Goal: Answer question/provide support

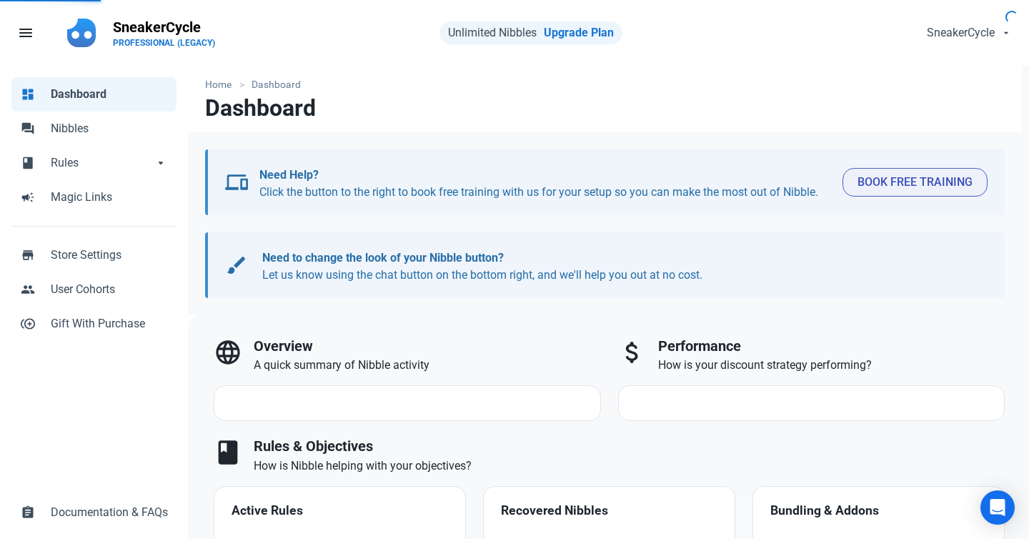
select select "7d"
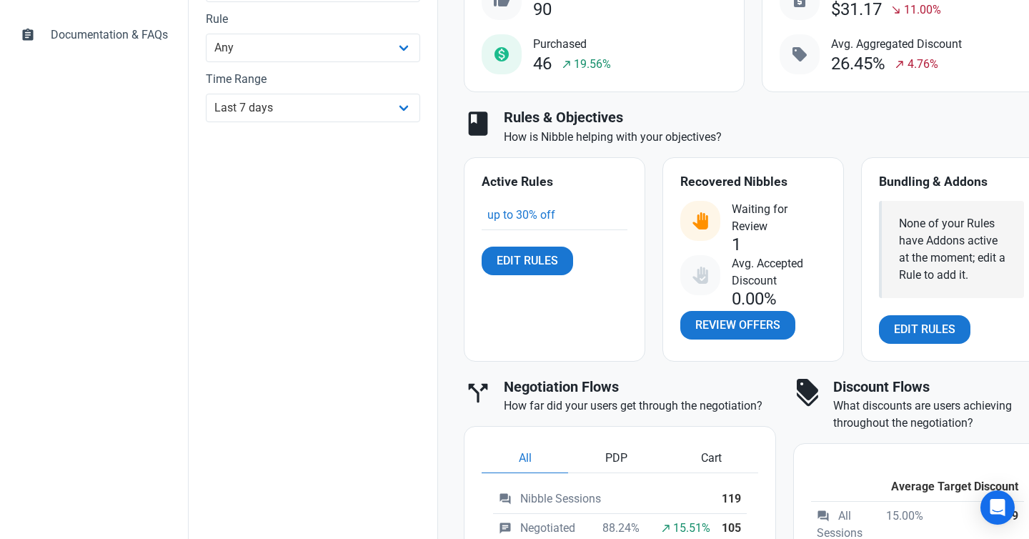
scroll to position [576, 0]
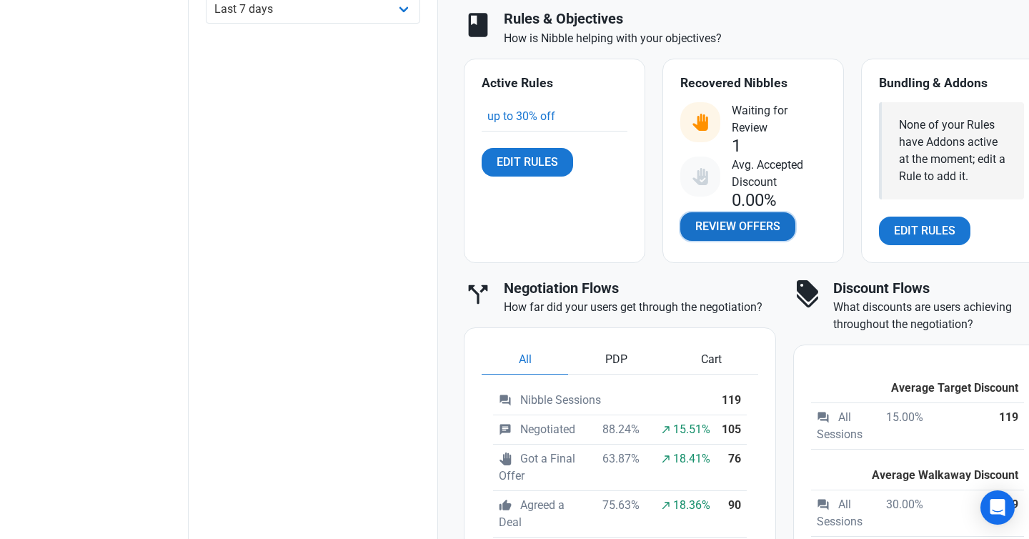
click at [725, 222] on span "Review Offers" at bounding box center [737, 226] width 85 height 17
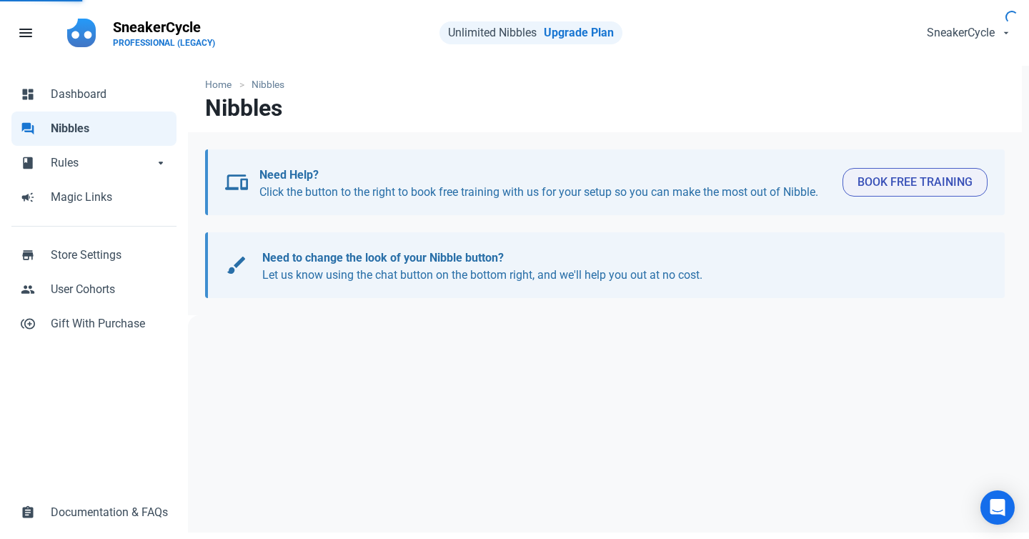
select select "user_offer_available"
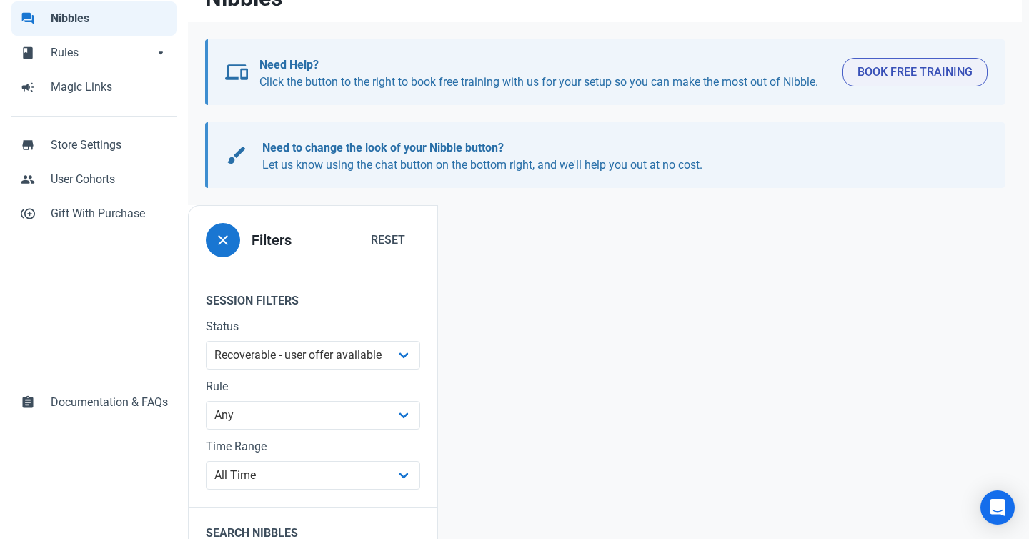
scroll to position [173, 0]
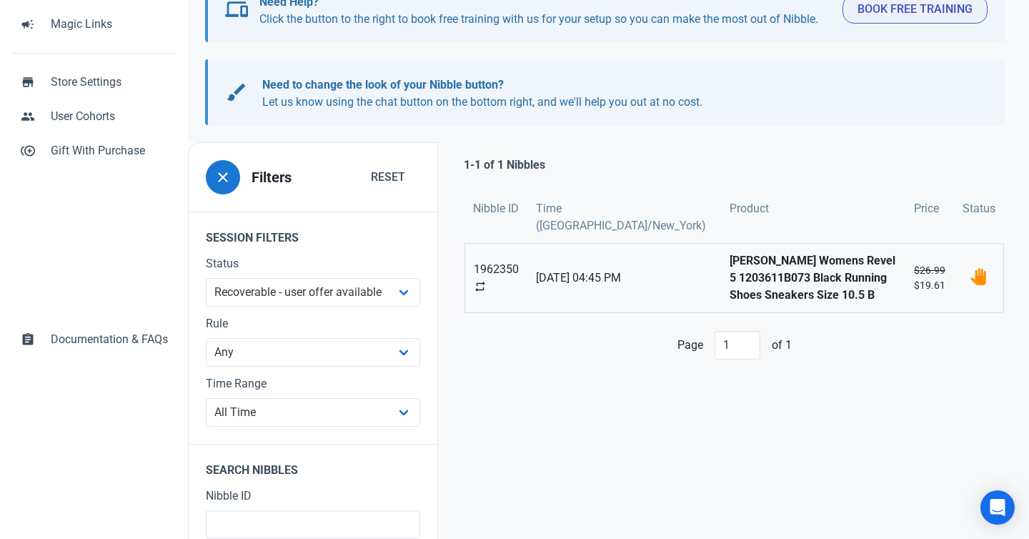
click at [759, 264] on strong "[PERSON_NAME] Womens Revel 5 1203611B073 Black Running Shoes Sneakers Size 10.5…" at bounding box center [812, 277] width 167 height 51
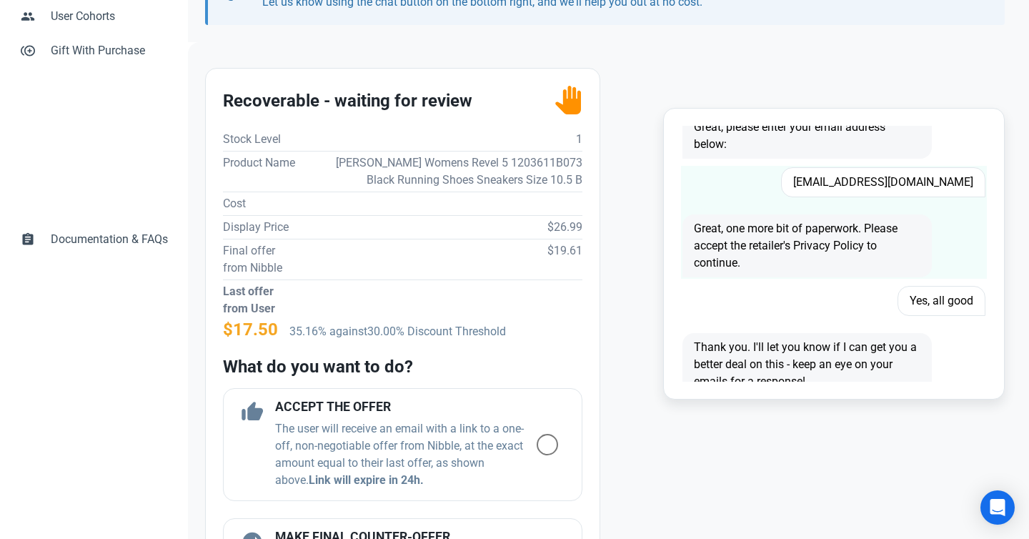
scroll to position [1250, 0]
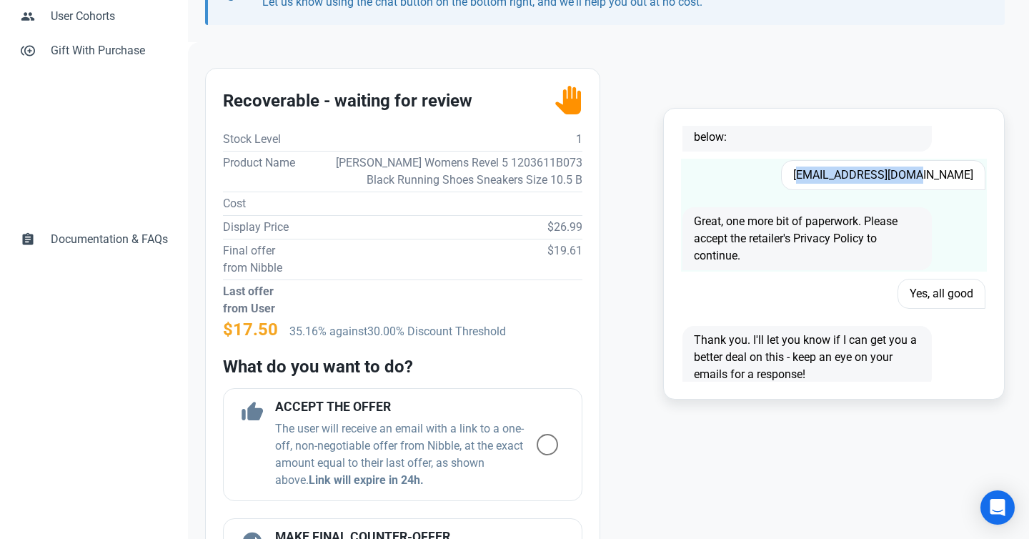
drag, startPoint x: 848, startPoint y: 175, endPoint x: 972, endPoint y: 179, distance: 123.7
click at [972, 179] on span "[EMAIL_ADDRESS][DOMAIN_NAME]" at bounding box center [883, 175] width 204 height 30
copy span "[EMAIL_ADDRESS][DOMAIN_NAME]"
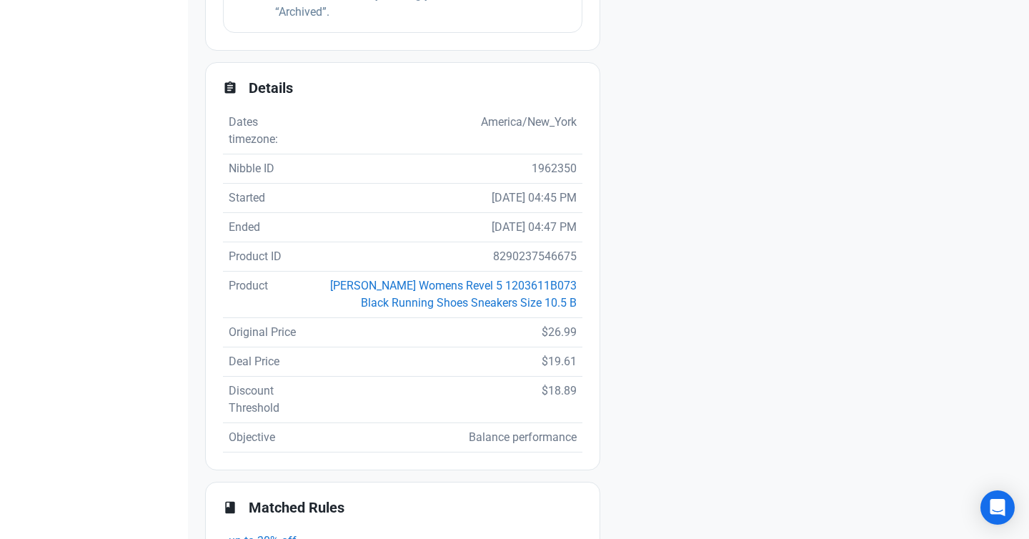
scroll to position [992, 0]
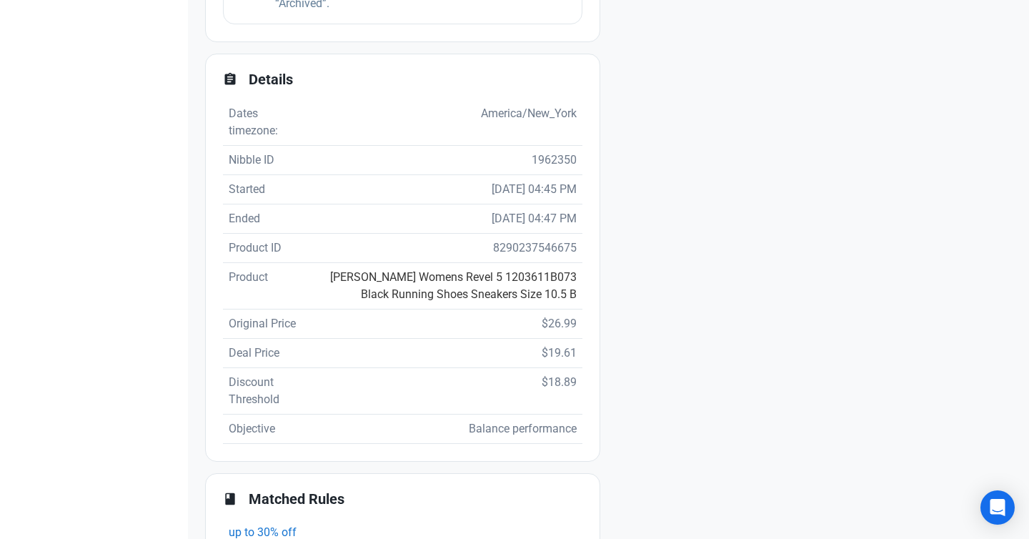
click at [445, 273] on link "[PERSON_NAME] Womens Revel 5 1203611B073 Black Running Shoes Sneakers Size 10.5…" at bounding box center [453, 285] width 246 height 31
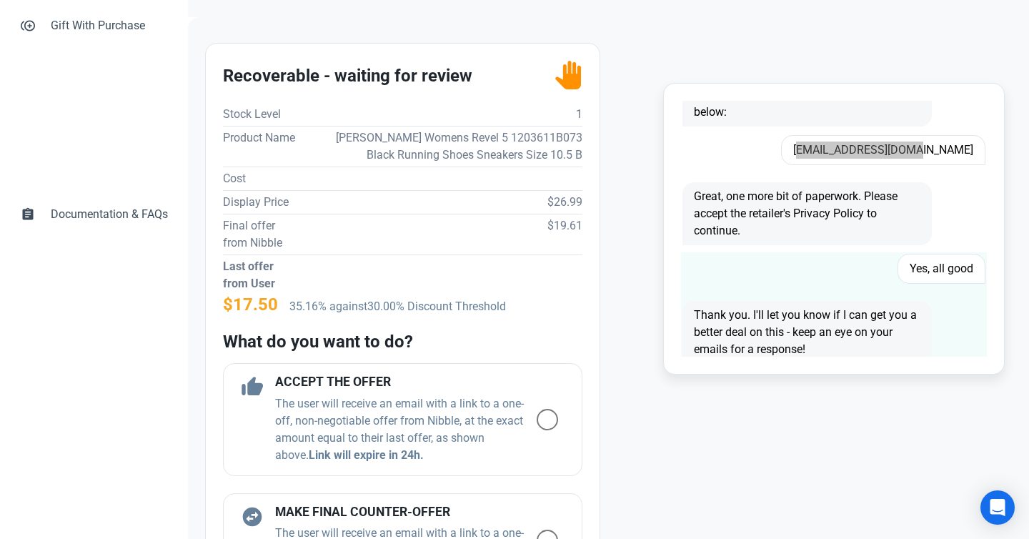
scroll to position [389, 0]
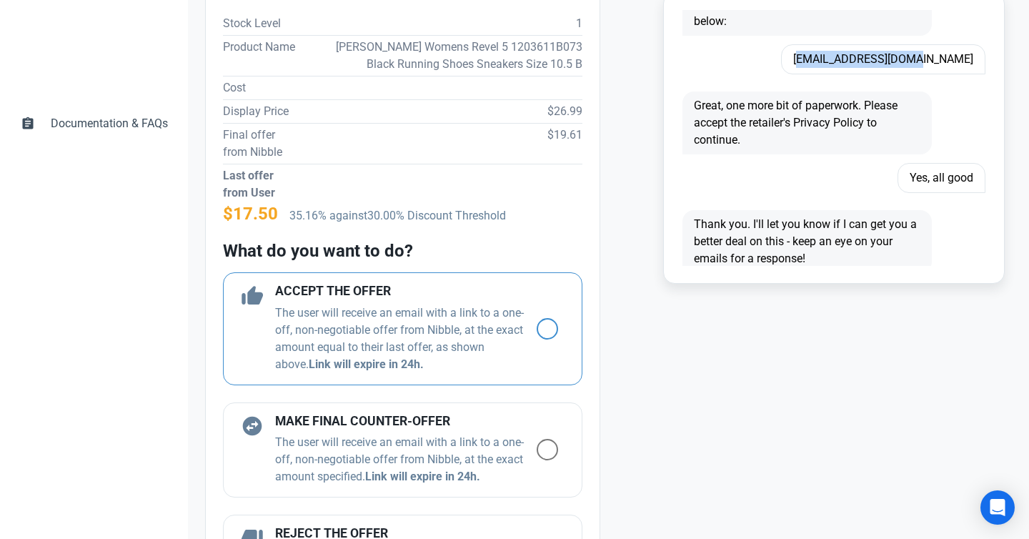
click at [551, 330] on span at bounding box center [547, 328] width 21 height 21
click at [546, 330] on input "radio" at bounding box center [541, 328] width 9 height 9
radio input "true"
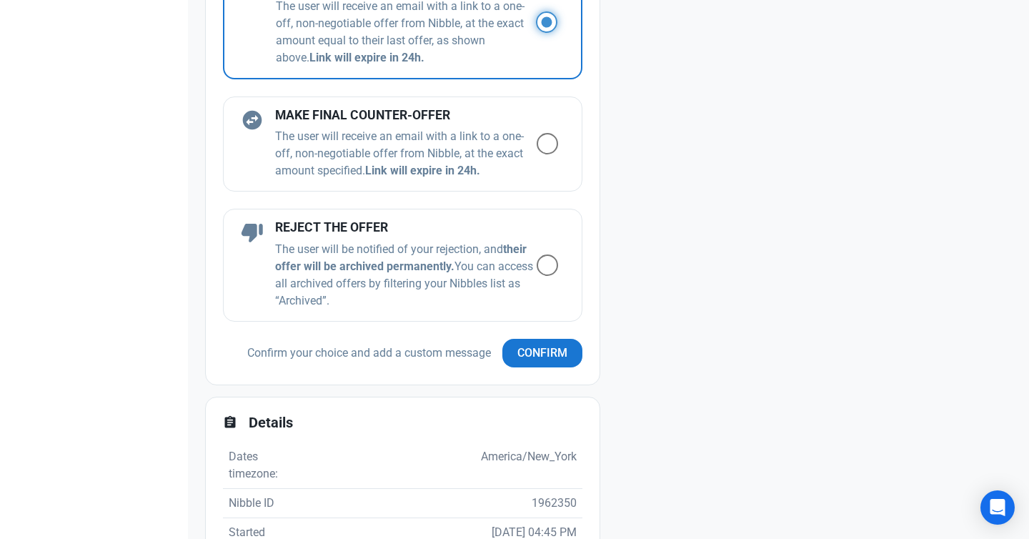
scroll to position [819, 0]
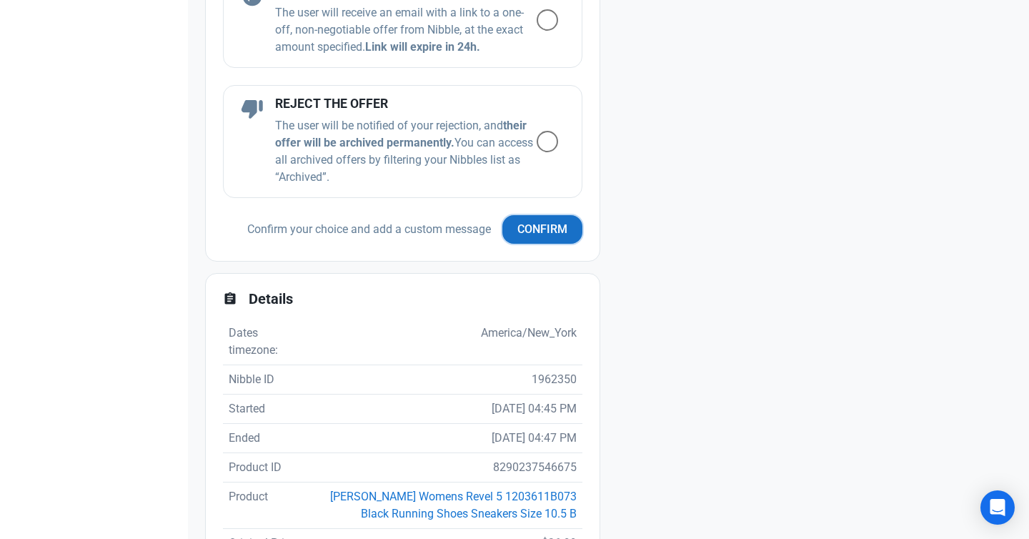
click at [532, 225] on span "Confirm" at bounding box center [542, 229] width 50 height 17
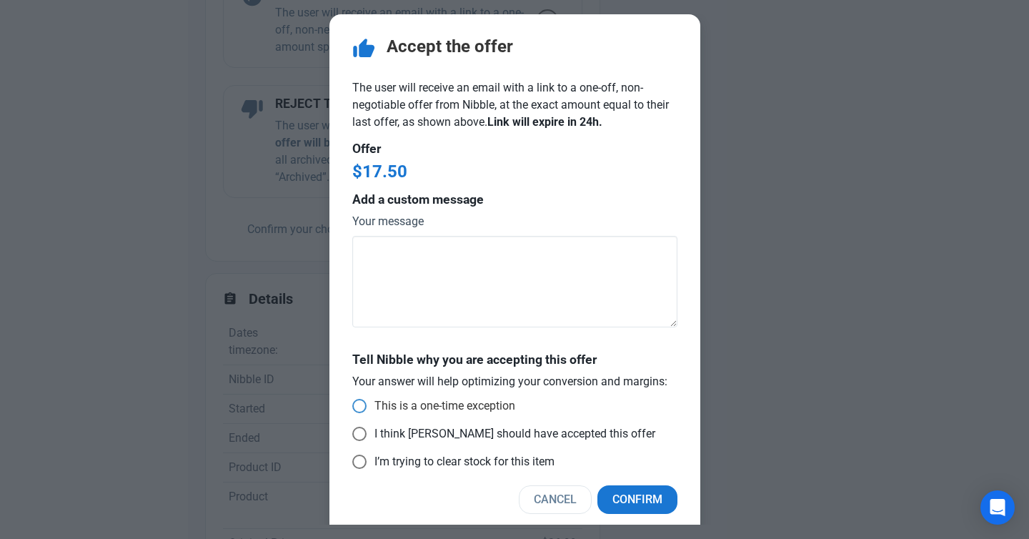
click at [362, 403] on span at bounding box center [359, 406] width 14 height 14
click at [361, 403] on input "This is a one-time exception" at bounding box center [356, 405] width 9 height 9
radio input "true"
click at [638, 503] on span "Confirm" at bounding box center [637, 499] width 50 height 17
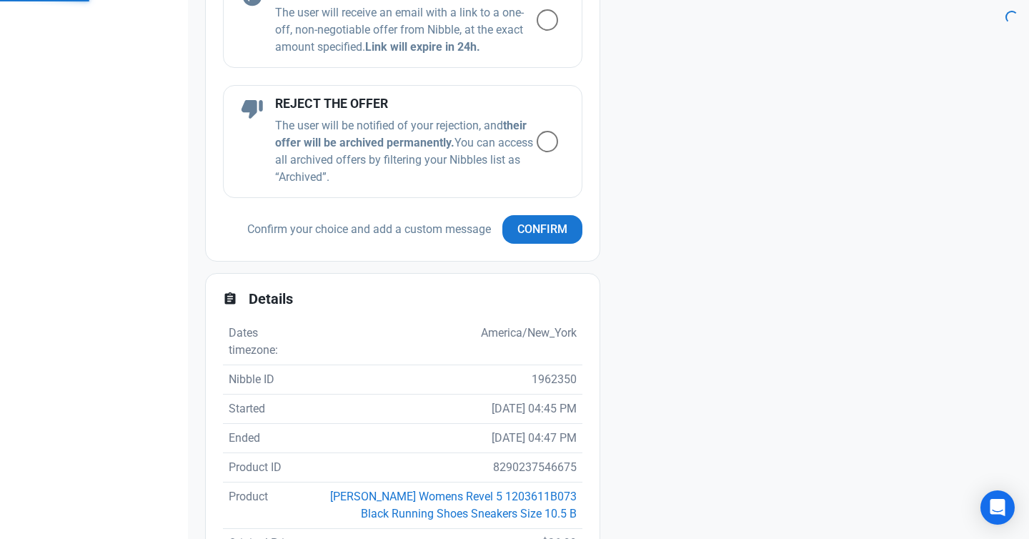
scroll to position [732, 0]
